Goal: Find specific page/section: Find specific page/section

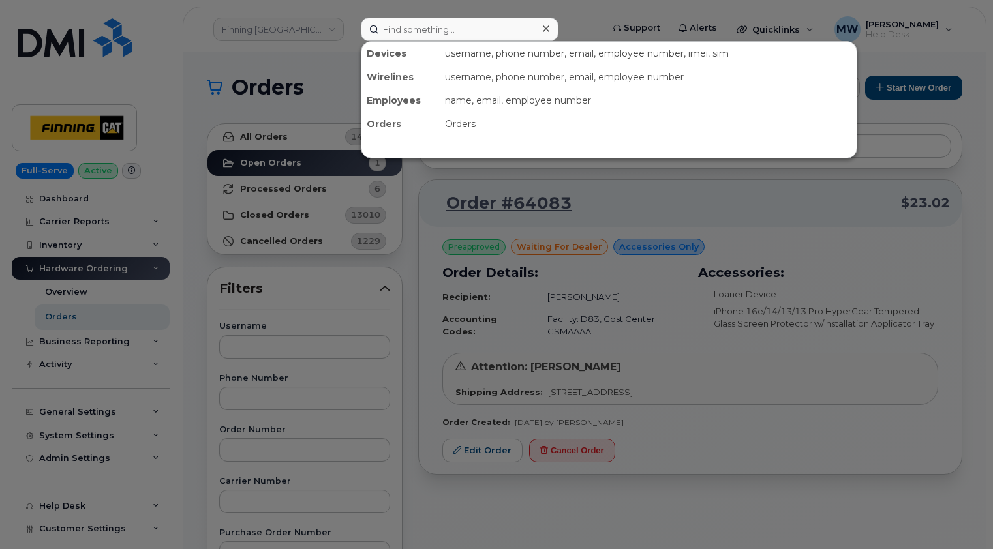
click at [444, 39] on input at bounding box center [460, 29] width 198 height 23
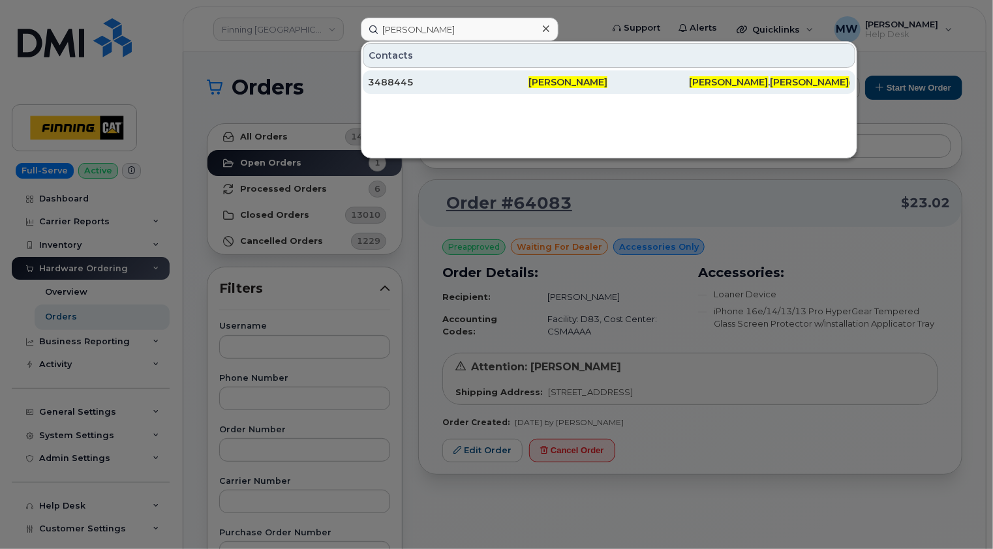
click at [457, 82] on div "3488445" at bounding box center [448, 82] width 161 height 13
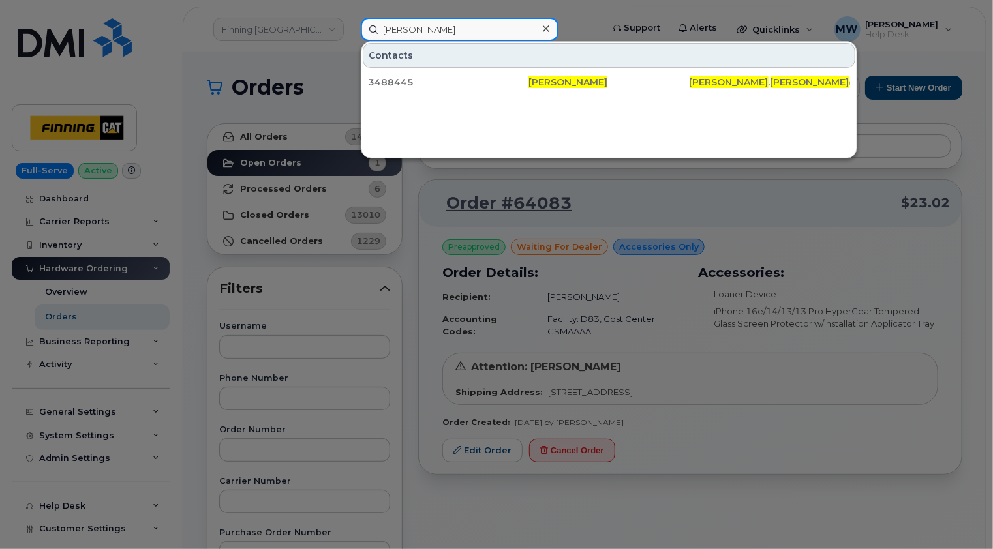
drag, startPoint x: 480, startPoint y: 30, endPoint x: 376, endPoint y: 27, distance: 104.4
click at [376, 27] on input "[PERSON_NAME]" at bounding box center [460, 29] width 198 height 23
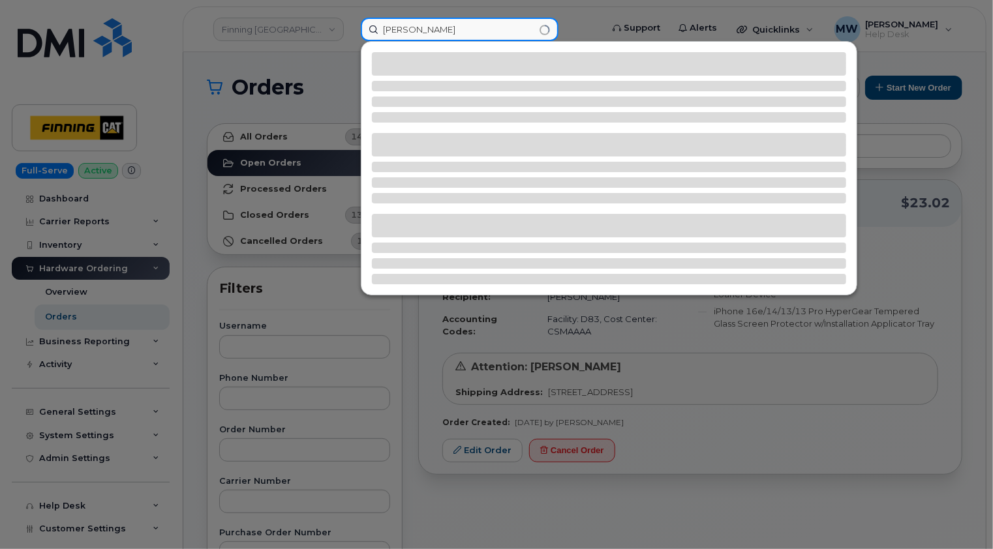
type input "[PERSON_NAME]"
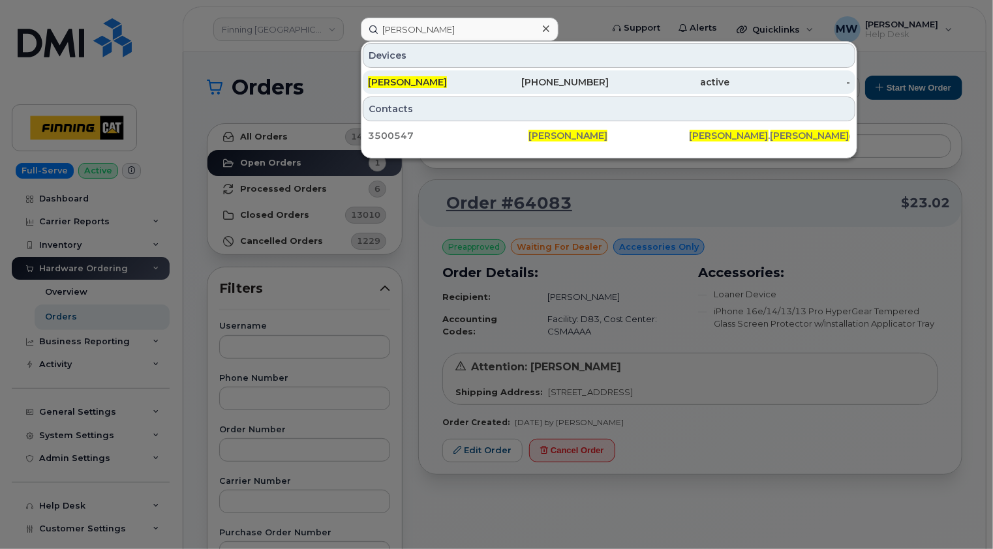
click at [461, 84] on div "[PERSON_NAME]" at bounding box center [428, 82] width 121 height 13
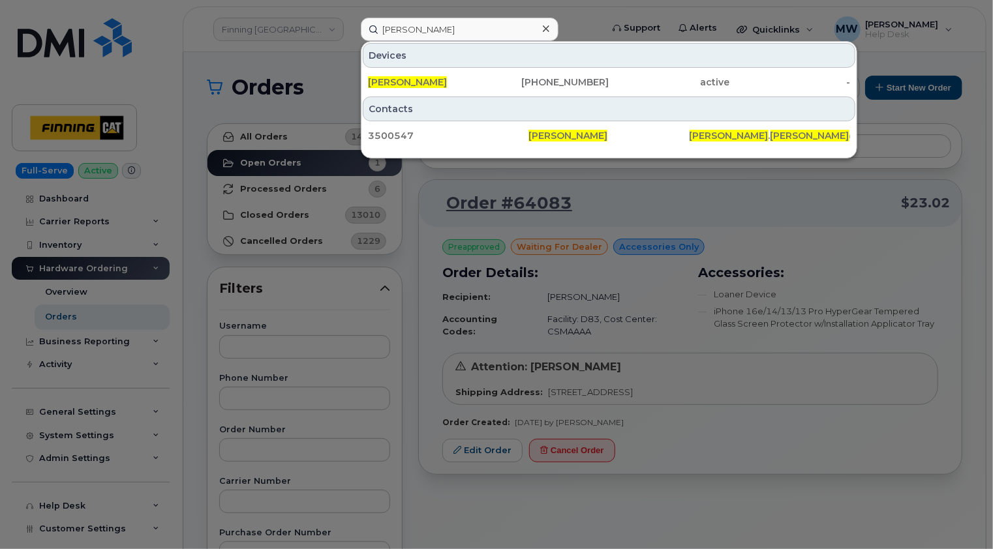
click at [548, 30] on icon at bounding box center [546, 28] width 7 height 7
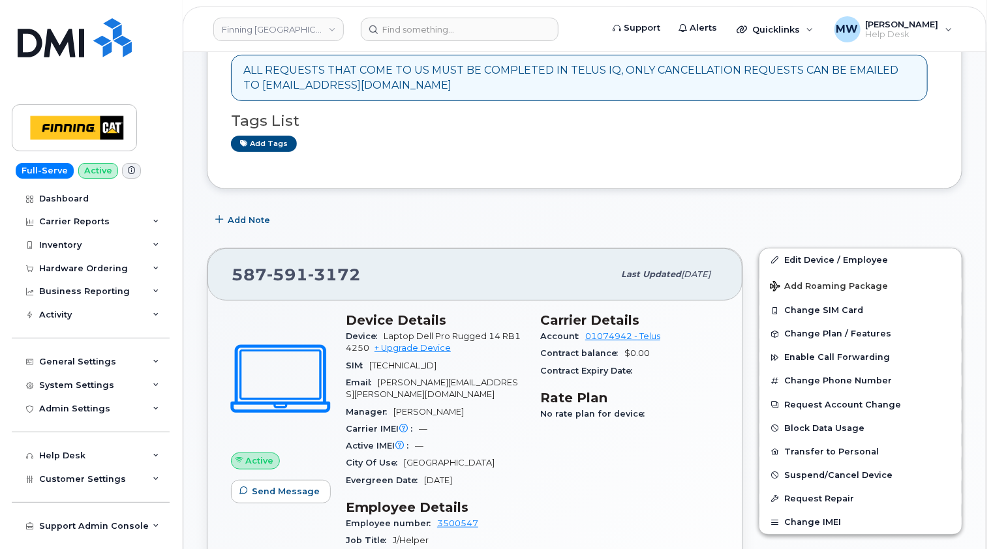
scroll to position [65, 0]
